Goal: Task Accomplishment & Management: Manage account settings

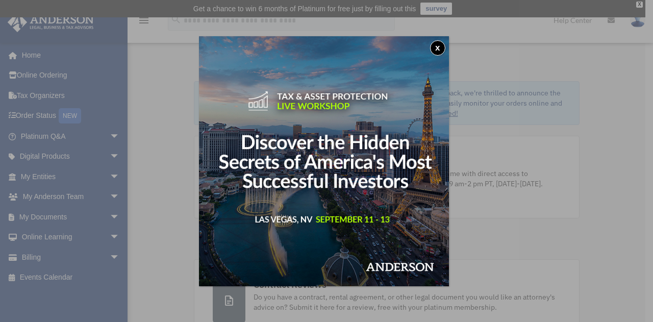
click at [439, 47] on button "x" at bounding box center [437, 47] width 15 height 15
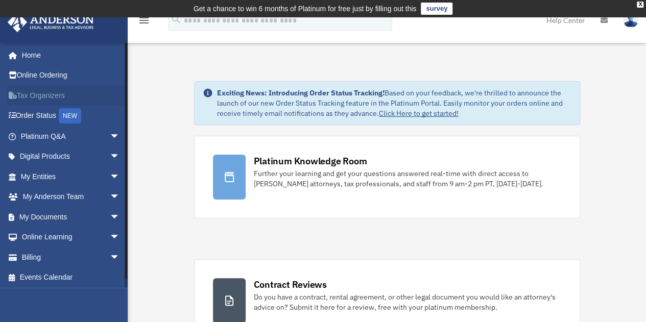
click at [38, 91] on link "Tax Organizers" at bounding box center [71, 95] width 128 height 20
click at [110, 214] on span "arrow_drop_down" at bounding box center [120, 217] width 20 height 21
click at [57, 236] on link "Box" at bounding box center [74, 237] width 121 height 20
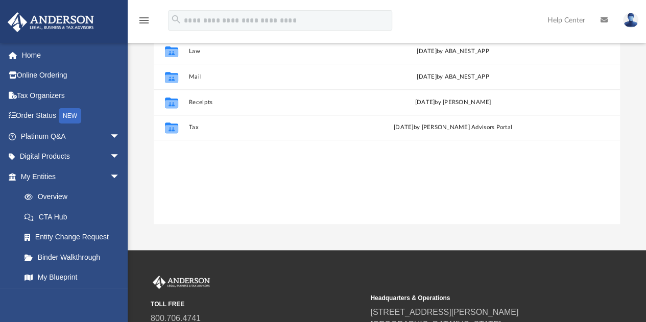
scroll to position [179, 0]
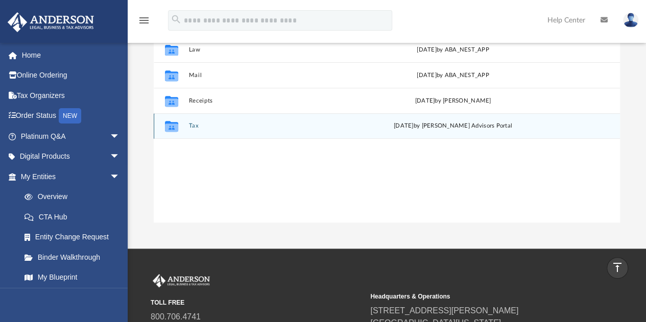
click at [316, 133] on div "Collaborated Folder Tax Sat Sep 6 2025 by Anderson Advisors Portal" at bounding box center [387, 126] width 466 height 26
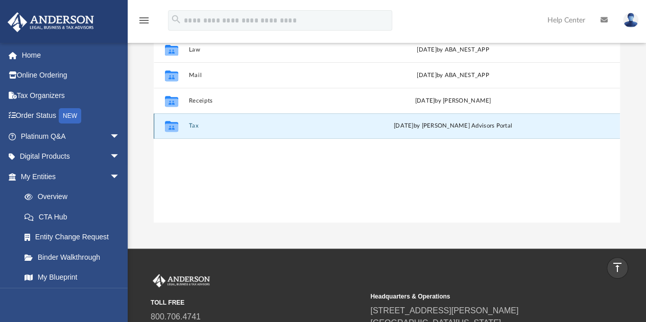
click at [316, 133] on div "Collaborated Folder Tax Sat Sep 6 2025 by Anderson Advisors Portal" at bounding box center [387, 126] width 466 height 26
click at [177, 128] on icon "grid" at bounding box center [171, 128] width 13 height 8
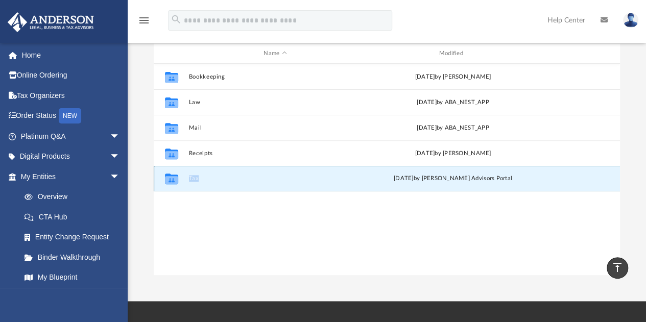
scroll to position [128, 0]
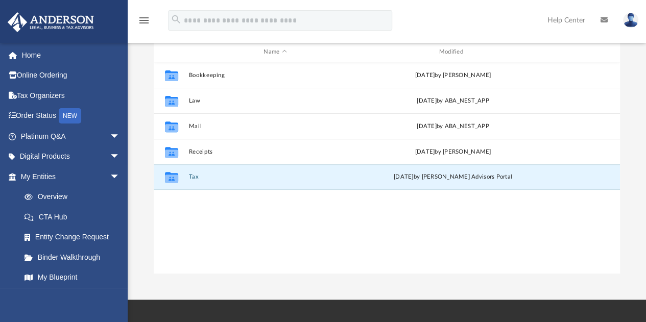
click at [338, 227] on div "Collaborated Folder Bookkeeping Sat Feb 25 2023 by Nichole Thompson Collaborate…" at bounding box center [387, 168] width 466 height 212
drag, startPoint x: 338, startPoint y: 227, endPoint x: 295, endPoint y: 238, distance: 44.8
click at [295, 238] on div "Collaborated Folder Bookkeeping Sat Feb 25 2023 by Nichole Thompson Collaborate…" at bounding box center [387, 168] width 466 height 212
click at [288, 173] on div "Collaborated Folder Tax Sat Sep 6 2025 by Anderson Advisors Portal" at bounding box center [387, 177] width 466 height 26
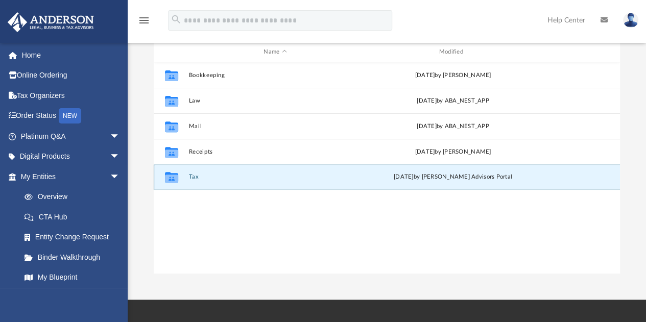
click at [288, 173] on div "Collaborated Folder Tax Sat Sep 6 2025 by Anderson Advisors Portal" at bounding box center [387, 177] width 466 height 26
click at [239, 253] on div "Collaborated Folder Bookkeeping Sat Feb 25 2023 by Nichole Thompson Collaborate…" at bounding box center [387, 168] width 466 height 212
click at [335, 246] on div "Collaborated Folder Bookkeeping Sat Feb 25 2023 by Nichole Thompson Collaborate…" at bounding box center [387, 168] width 466 height 212
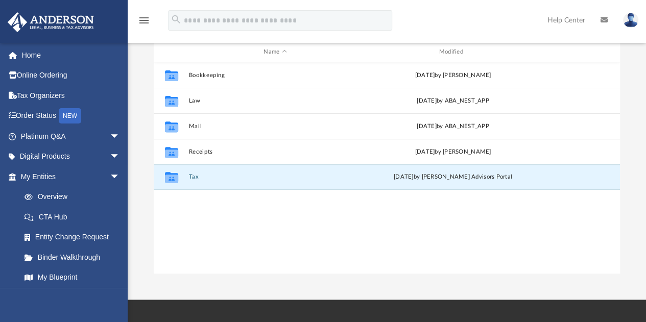
drag, startPoint x: 335, startPoint y: 246, endPoint x: 196, endPoint y: 225, distance: 140.9
click at [196, 225] on div "Collaborated Folder Bookkeeping Sat Feb 25 2023 by Nichole Thompson Collaborate…" at bounding box center [387, 168] width 466 height 212
click at [43, 58] on link "Home" at bounding box center [71, 55] width 128 height 20
click at [142, 18] on icon "menu" at bounding box center [144, 20] width 12 height 12
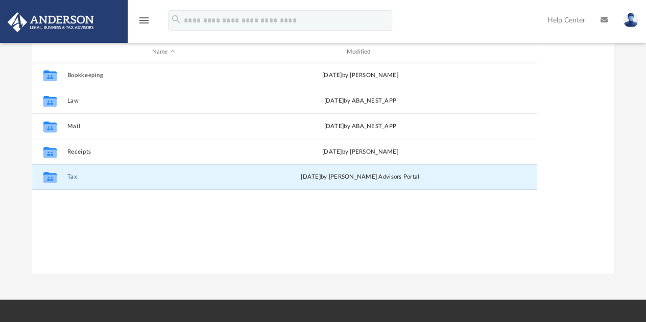
scroll to position [224, 573]
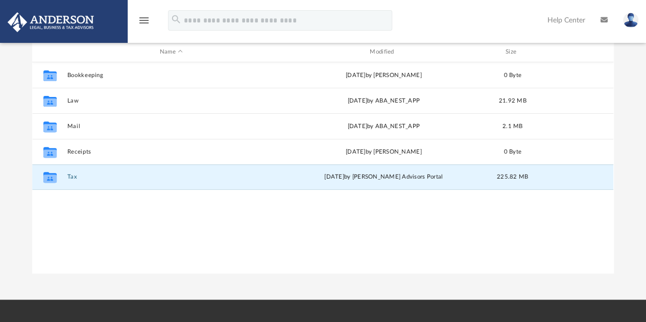
click at [142, 18] on icon "menu" at bounding box center [144, 20] width 12 height 12
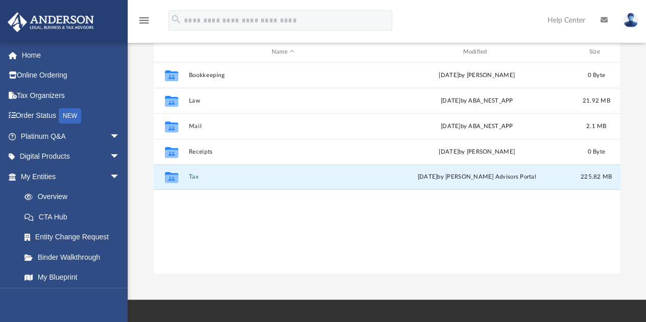
scroll to position [8, 8]
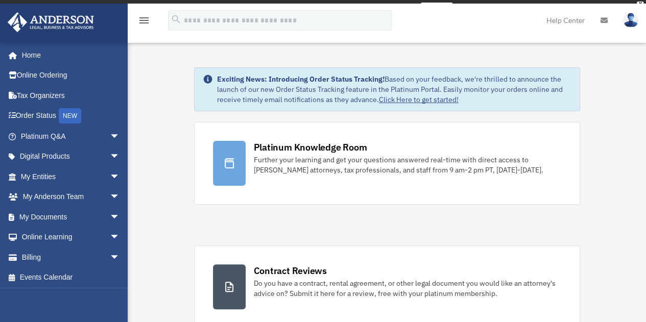
click at [142, 18] on icon "menu" at bounding box center [144, 20] width 12 height 12
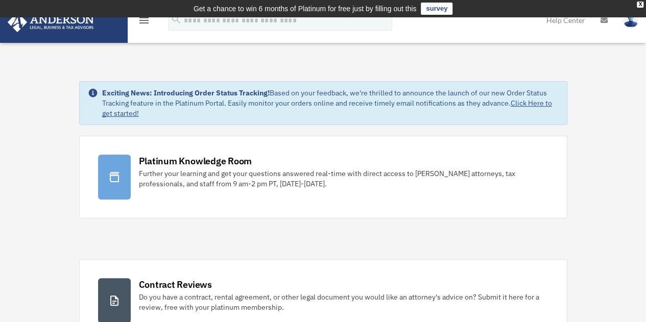
click at [142, 22] on icon "menu" at bounding box center [144, 20] width 12 height 12
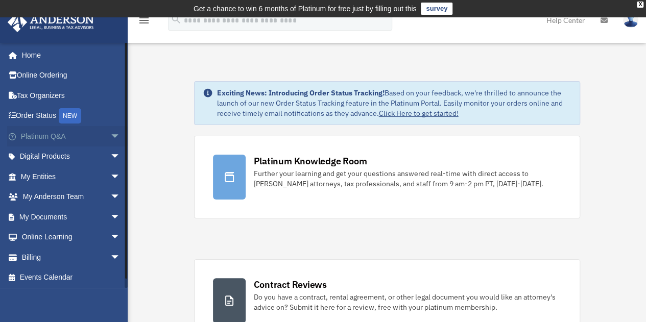
click at [110, 132] on span "arrow_drop_down" at bounding box center [120, 136] width 20 height 21
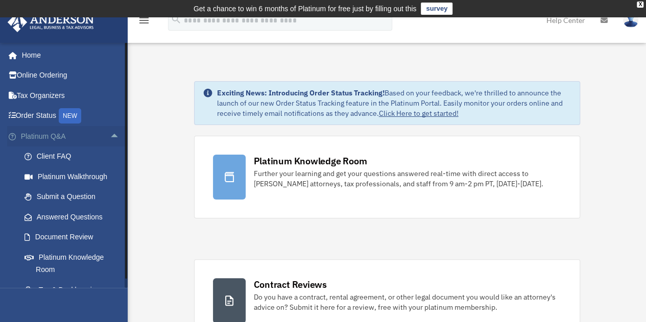
click at [110, 132] on span "arrow_drop_up" at bounding box center [120, 136] width 20 height 21
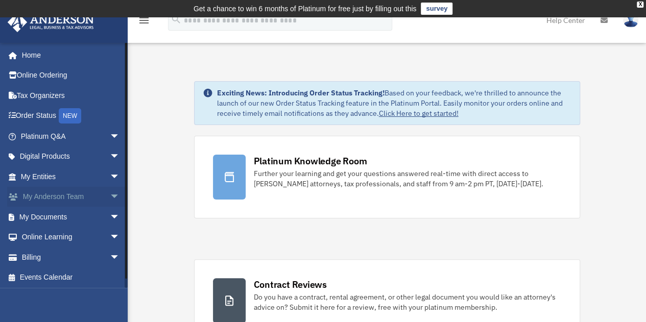
click at [110, 192] on span "arrow_drop_down" at bounding box center [120, 197] width 20 height 21
click at [110, 192] on span "arrow_drop_up" at bounding box center [120, 197] width 20 height 21
click at [110, 211] on span "arrow_drop_down" at bounding box center [120, 217] width 20 height 21
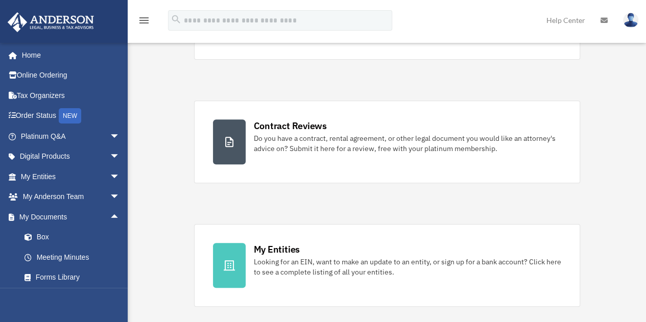
scroll to position [162, 0]
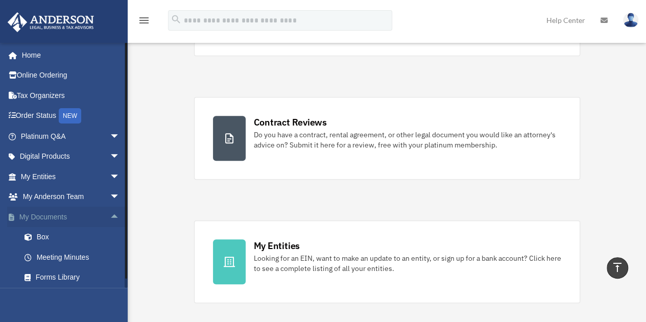
click at [110, 212] on span "arrow_drop_up" at bounding box center [120, 217] width 20 height 21
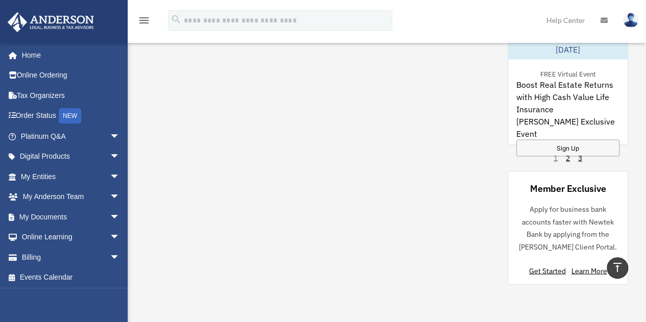
scroll to position [0, 0]
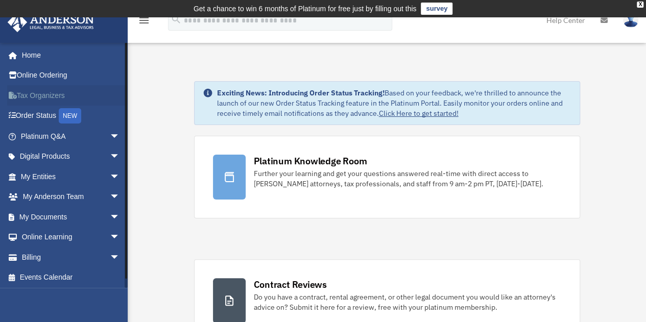
click at [49, 90] on link "Tax Organizers" at bounding box center [71, 95] width 128 height 20
click at [110, 214] on span "arrow_drop_down" at bounding box center [120, 217] width 20 height 21
click at [49, 237] on link "Box" at bounding box center [74, 237] width 121 height 20
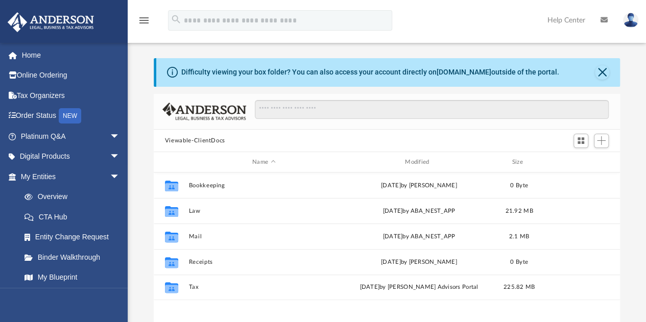
scroll to position [224, 458]
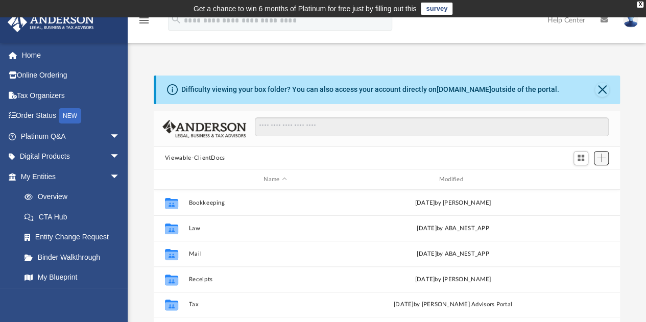
click at [599, 158] on span "Add" at bounding box center [601, 158] width 9 height 9
click at [577, 180] on li "Upload" at bounding box center [586, 178] width 33 height 11
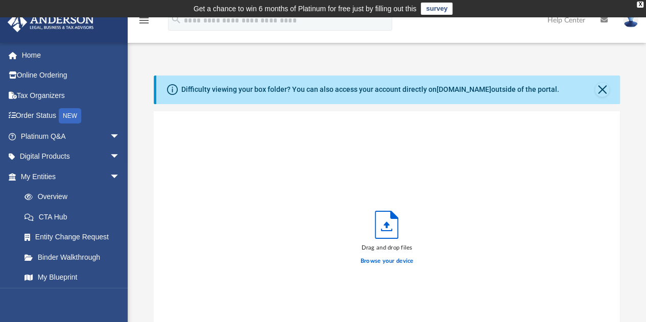
scroll to position [251, 458]
click at [244, 256] on div "Drag and drop files Browse your device" at bounding box center [387, 240] width 466 height 259
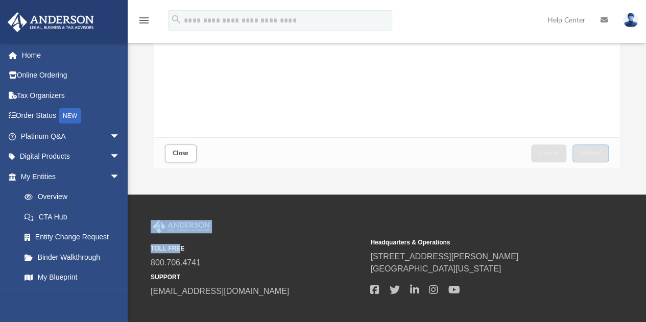
scroll to position [287, 0]
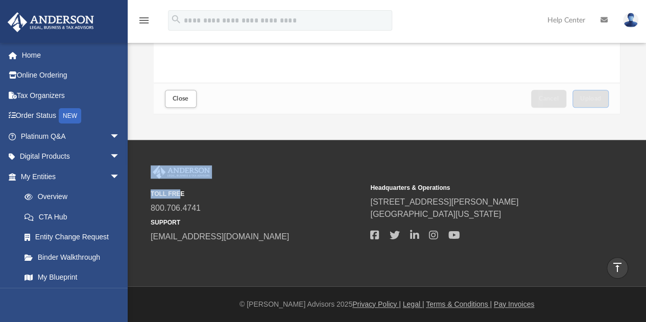
drag, startPoint x: 244, startPoint y: 256, endPoint x: 337, endPoint y: 333, distance: 120.7
click at [337, 322] on html "X Get a chance to win 6 months of Platinum for free just by filling out this su…" at bounding box center [323, 18] width 646 height 610
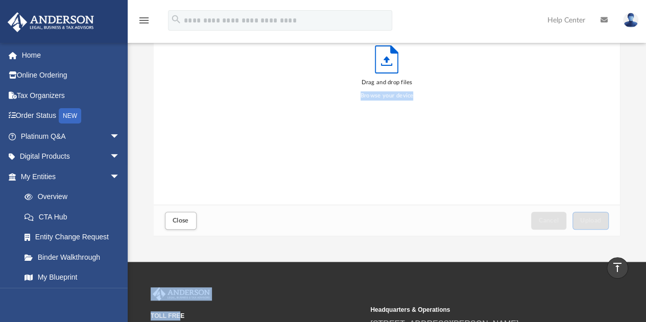
scroll to position [159, 0]
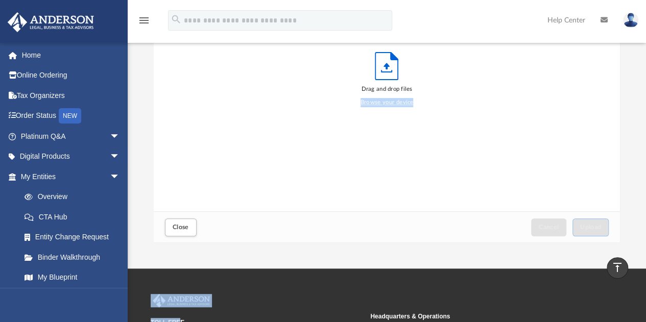
click at [390, 100] on label "Browse your device" at bounding box center [386, 102] width 53 height 9
click at [0, 0] on input "Browse your device" at bounding box center [0, 0] width 0 height 0
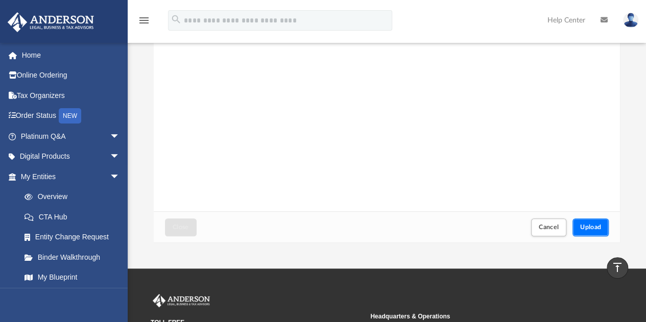
click at [601, 229] on button "Upload" at bounding box center [590, 227] width 37 height 18
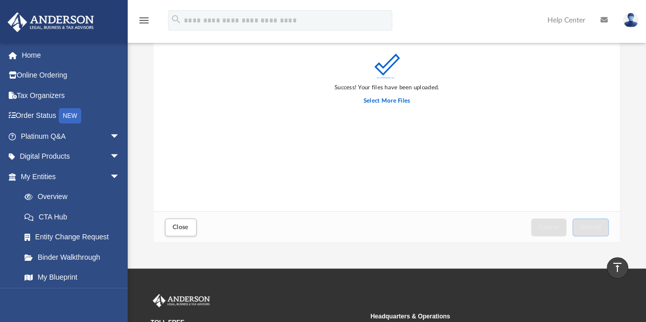
drag, startPoint x: 645, startPoint y: 168, endPoint x: 644, endPoint y: 146, distance: 22.0
click at [644, 146] on div "Difficulty viewing your box folder? You can also access your account directly o…" at bounding box center [387, 80] width 518 height 326
click at [184, 227] on span "Close" at bounding box center [180, 227] width 16 height 6
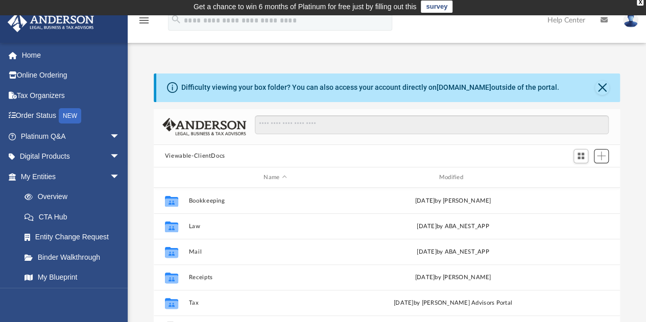
scroll to position [0, 0]
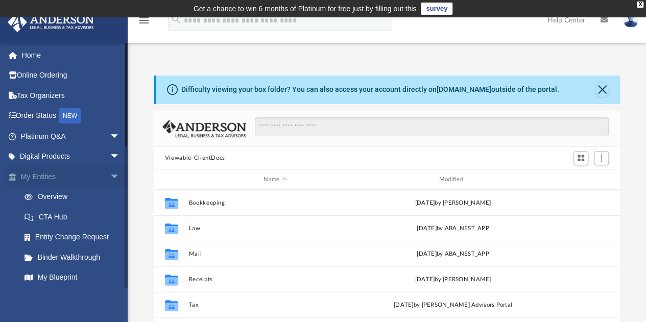
click at [110, 171] on span "arrow_drop_down" at bounding box center [120, 176] width 20 height 21
click at [110, 171] on span "arrow_drop_up" at bounding box center [120, 176] width 20 height 21
click at [110, 136] on span "arrow_drop_down" at bounding box center [120, 136] width 20 height 21
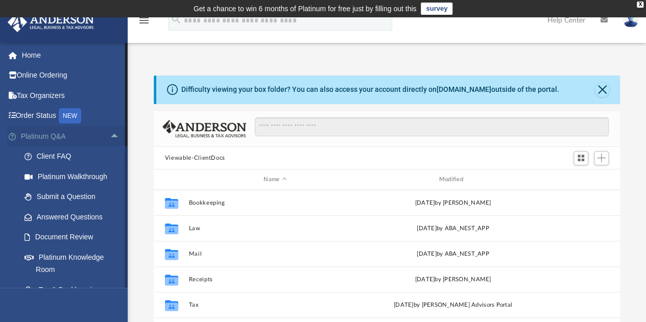
click at [110, 136] on span "arrow_drop_up" at bounding box center [120, 136] width 20 height 21
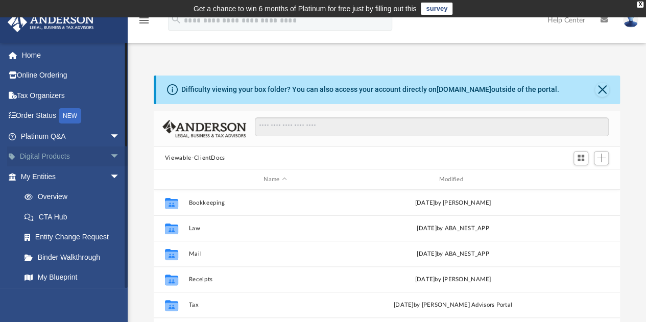
click at [110, 153] on span "arrow_drop_down" at bounding box center [120, 156] width 20 height 21
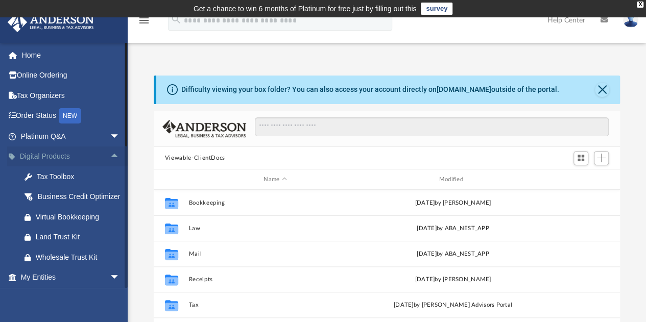
click at [110, 153] on span "arrow_drop_up" at bounding box center [120, 156] width 20 height 21
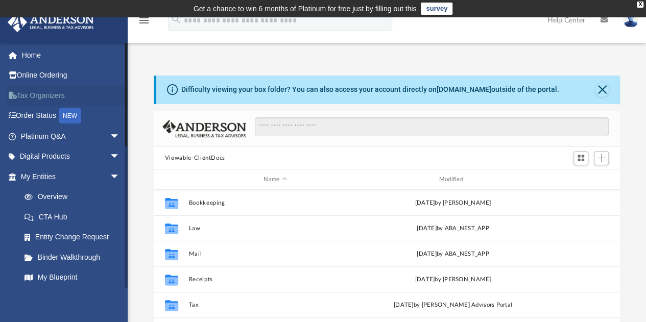
click at [48, 92] on link "Tax Organizers" at bounding box center [71, 95] width 128 height 20
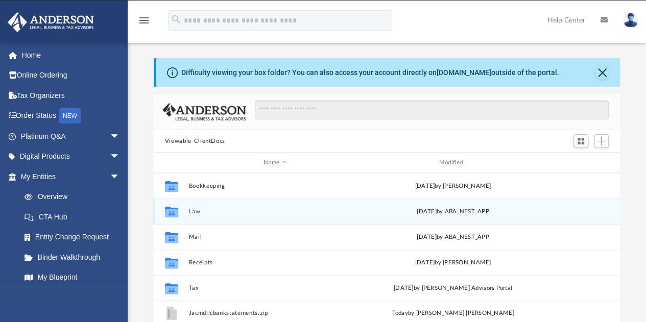
scroll to position [224, 458]
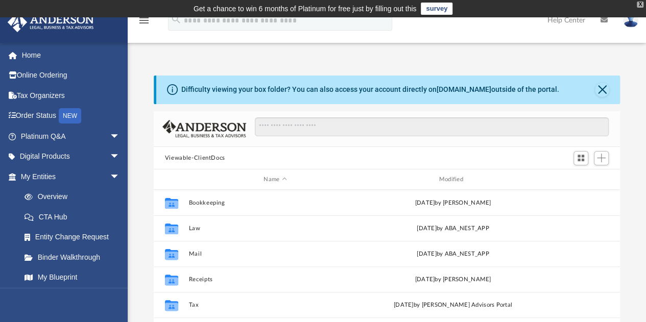
click at [642, 3] on div "X" at bounding box center [639, 5] width 7 height 6
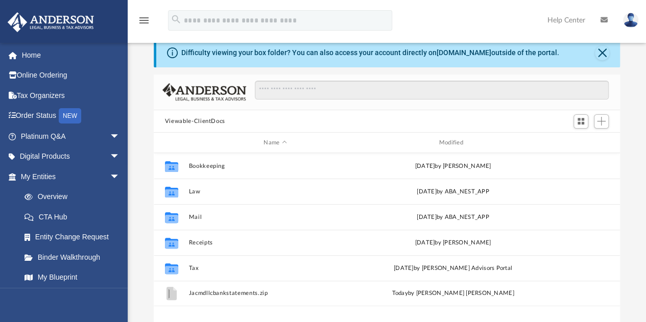
scroll to position [20, 0]
